Goal: Information Seeking & Learning: Learn about a topic

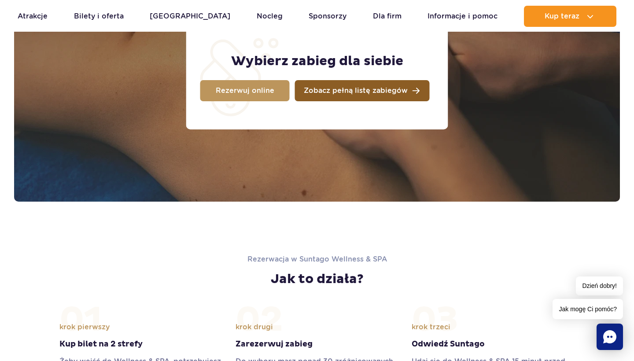
click at [345, 94] on span "Zobacz pełną listę zabiegów" at bounding box center [356, 90] width 104 height 7
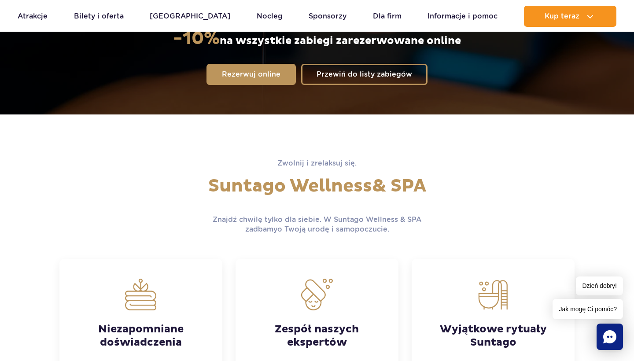
scroll to position [159, 0]
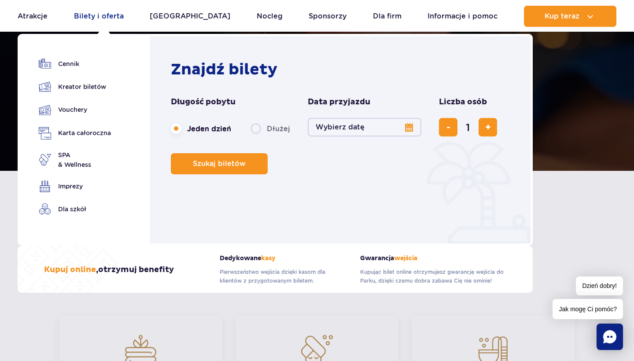
click at [85, 17] on link "Bilety i oferta" at bounding box center [99, 16] width 50 height 21
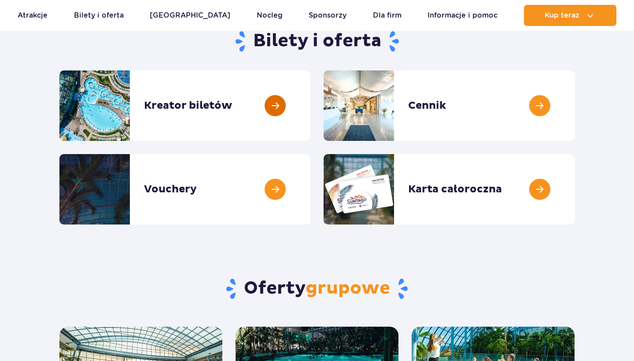
scroll to position [97, 0]
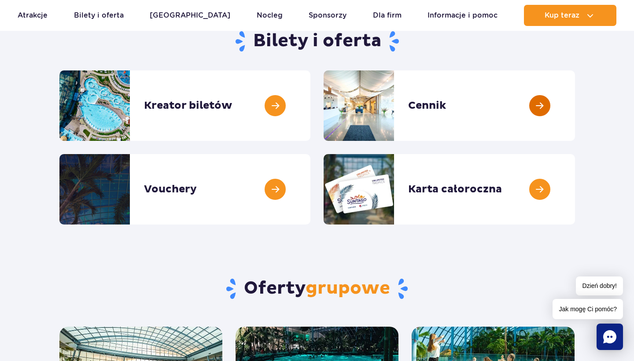
click at [575, 100] on link at bounding box center [575, 105] width 0 height 70
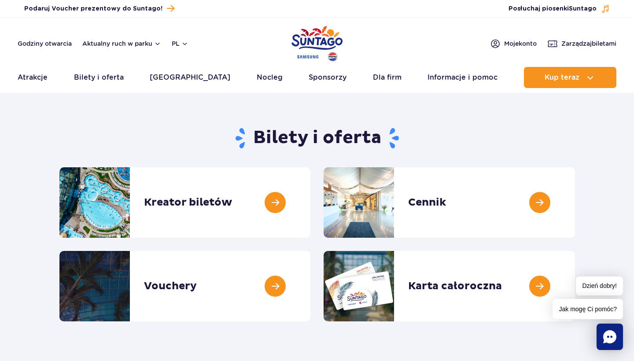
scroll to position [0, 0]
click at [319, 32] on img "Park of Poland" at bounding box center [317, 43] width 51 height 41
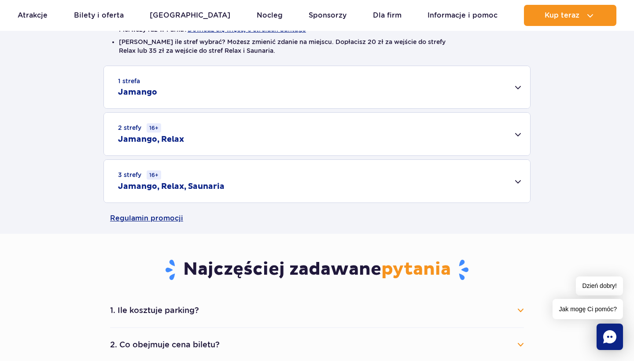
scroll to position [259, 0]
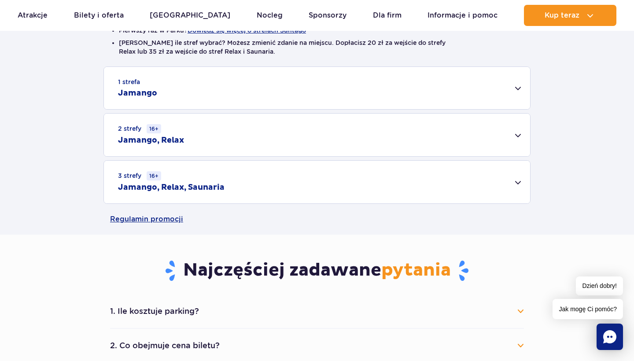
click at [236, 133] on div "2 strefy 16+ Jamango, Relax" at bounding box center [317, 135] width 426 height 43
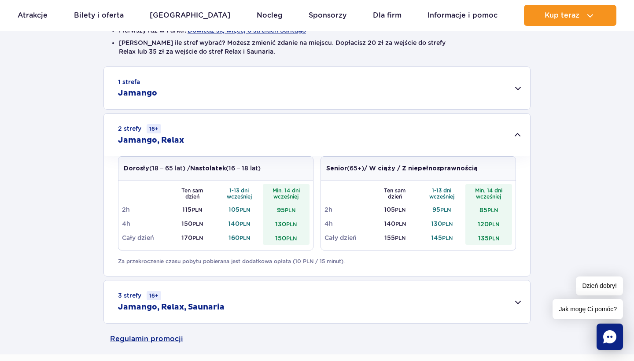
click at [236, 133] on div "2 strefy 16+ Jamango, Relax" at bounding box center [317, 135] width 426 height 43
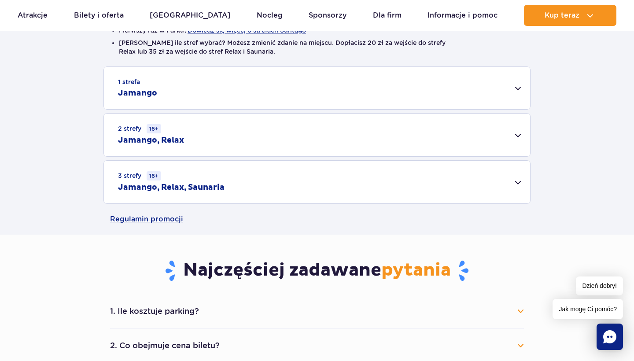
click at [232, 87] on div "1 strefa Jamango" at bounding box center [317, 88] width 426 height 42
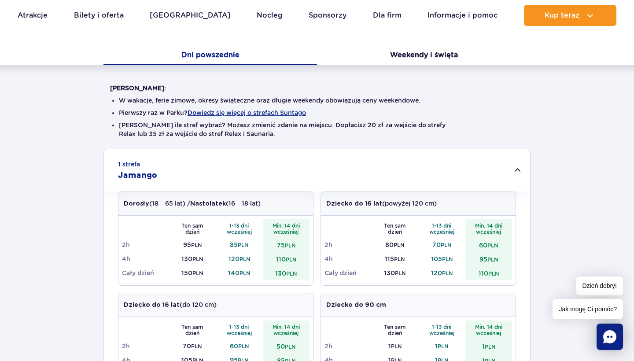
scroll to position [177, 0]
click at [233, 168] on div "1 strefa Jamango" at bounding box center [317, 171] width 426 height 42
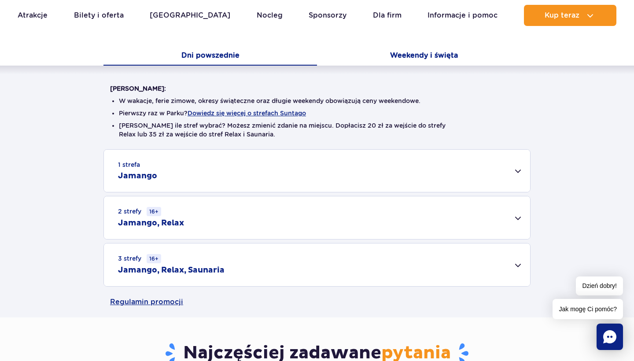
click at [416, 56] on button "Weekendy i święta" at bounding box center [424, 56] width 214 height 19
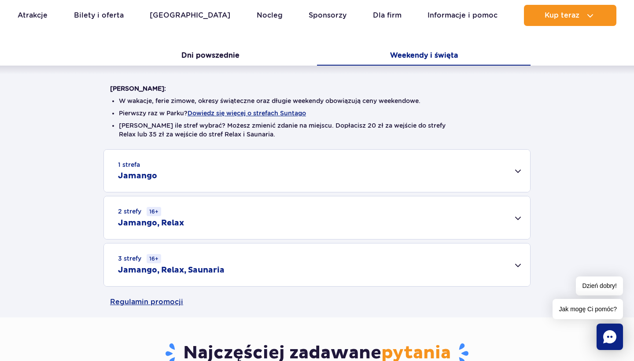
click at [233, 226] on div "2 strefy 16+ Jamango, Relax" at bounding box center [317, 217] width 426 height 43
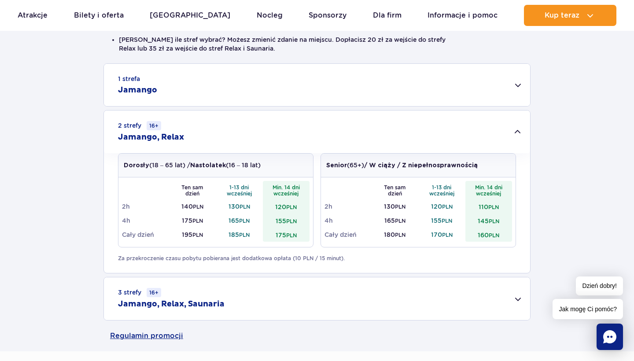
scroll to position [263, 0]
